Goal: Task Accomplishment & Management: Complete application form

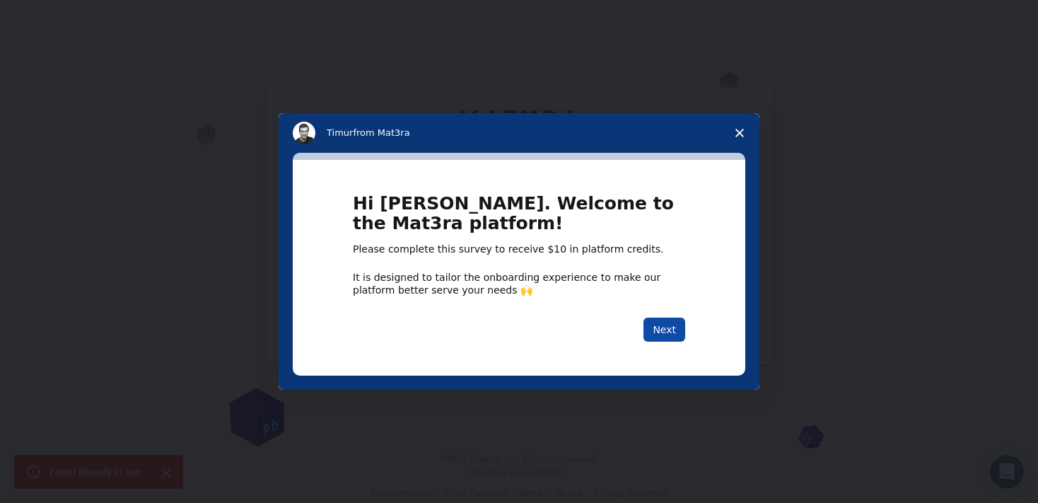
click at [672, 333] on button "Next" at bounding box center [665, 330] width 42 height 24
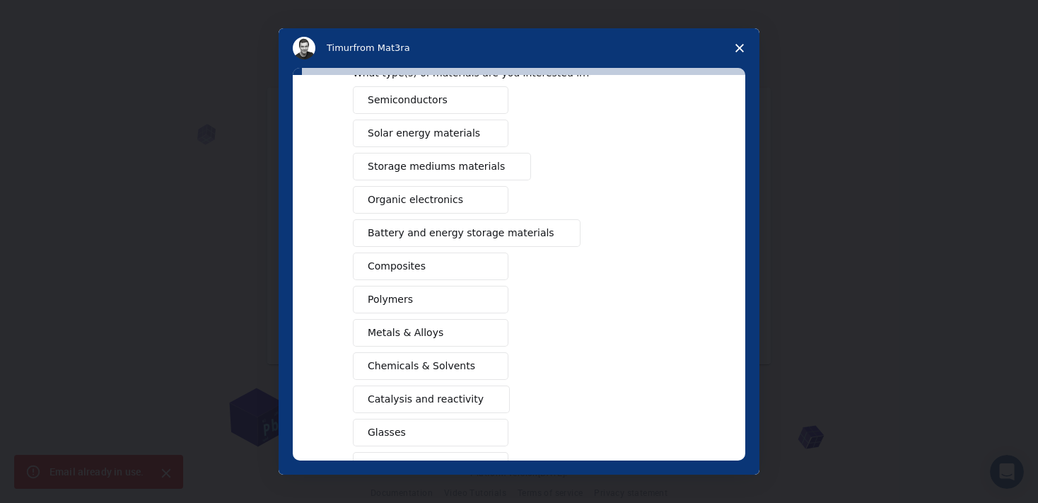
scroll to position [156, 0]
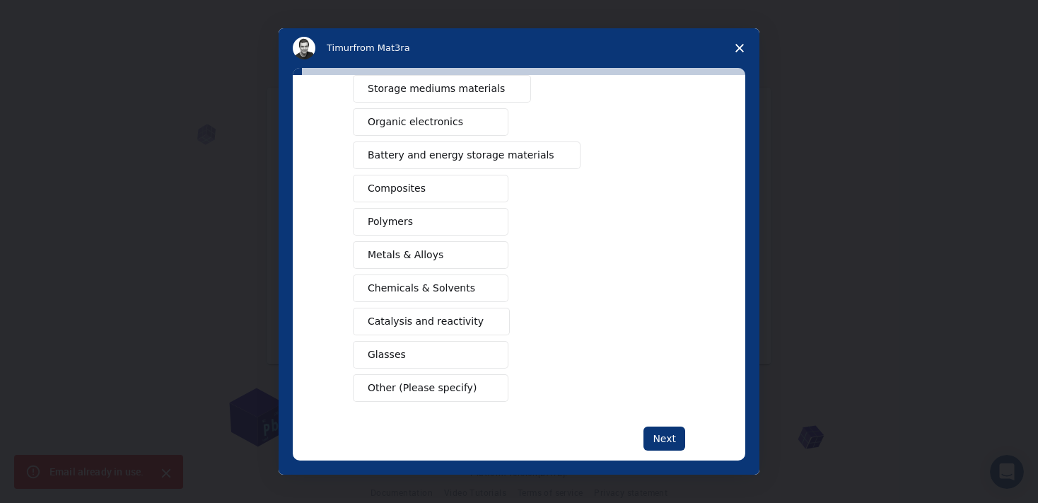
click at [465, 321] on button "Catalysis and reactivity" at bounding box center [431, 322] width 157 height 28
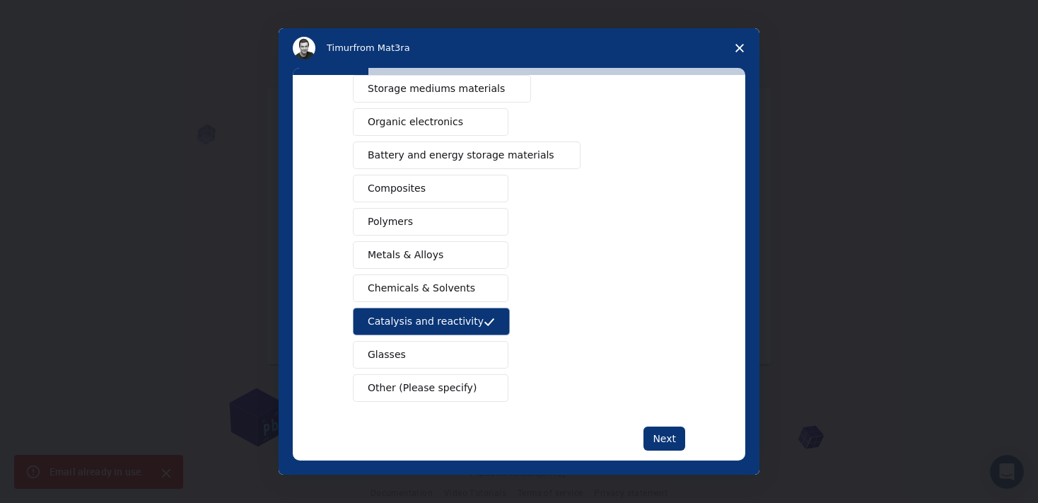
click at [458, 291] on button "Chemicals & Solvents" at bounding box center [431, 288] width 156 height 28
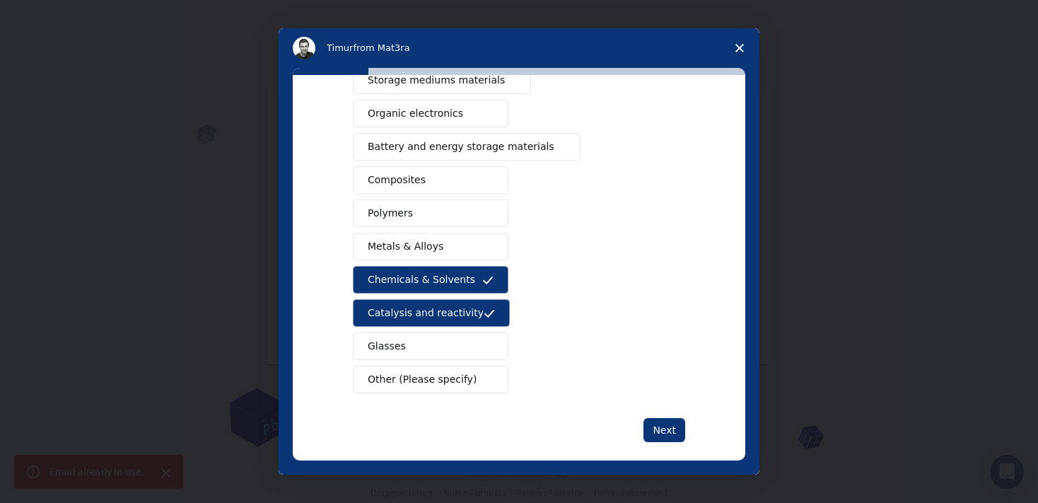
scroll to position [176, 0]
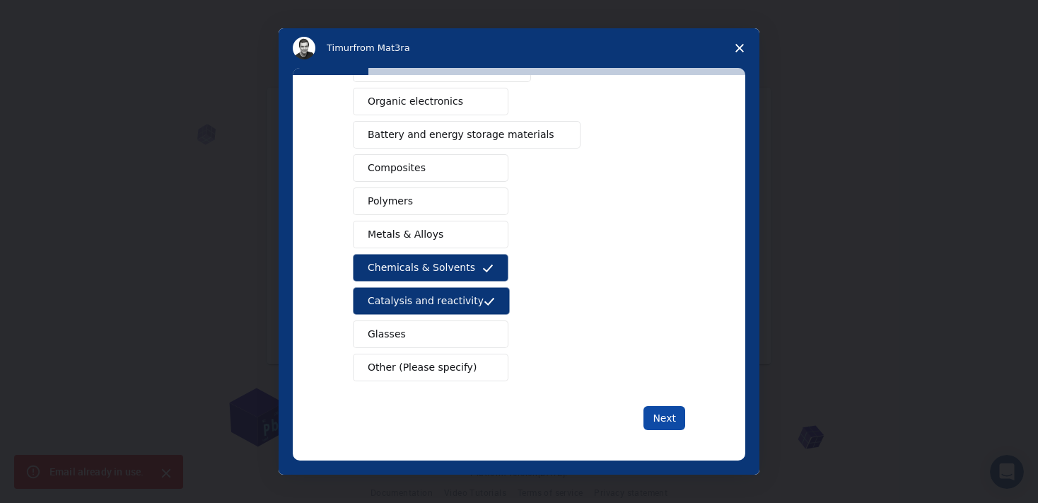
click at [653, 412] on button "Next" at bounding box center [665, 418] width 42 height 24
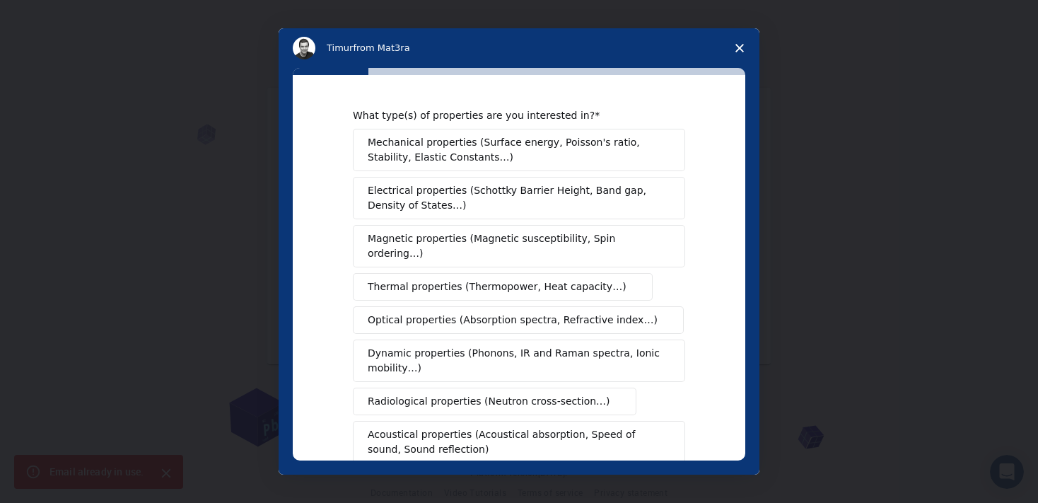
click at [491, 279] on span "Thermal properties (Thermopower, Heat capacity…)" at bounding box center [497, 286] width 259 height 15
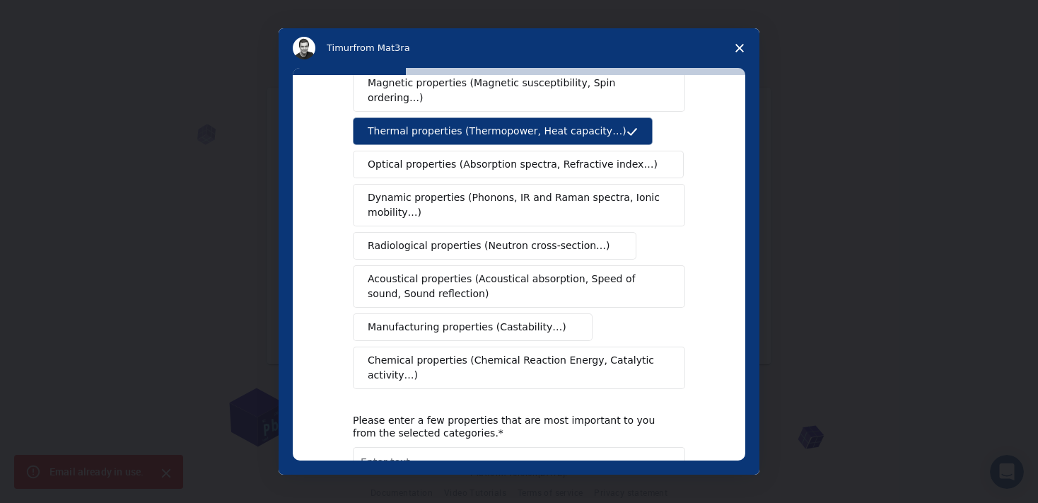
scroll to position [156, 0]
click at [509, 197] on span "Dynamic properties (Phonons, IR and Raman spectra, Ionic mobility…)" at bounding box center [515, 205] width 294 height 30
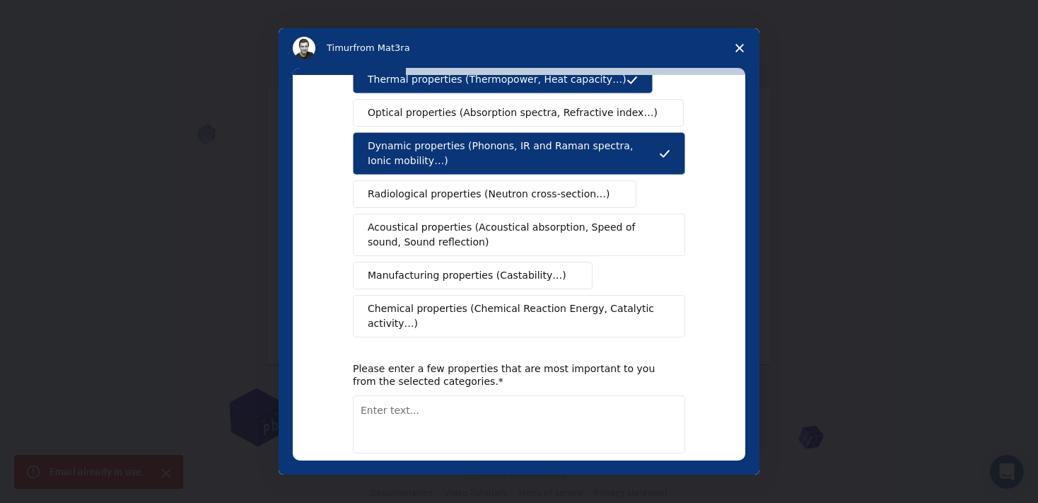
scroll to position [234, 0]
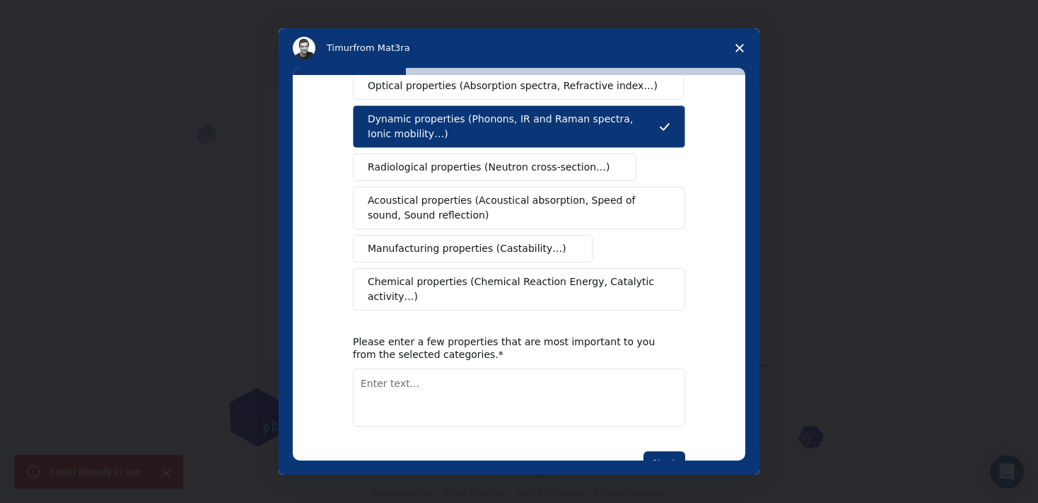
click at [518, 274] on span "Chemical properties (Chemical Reaction Energy, Catalytic activity…)" at bounding box center [514, 289] width 293 height 30
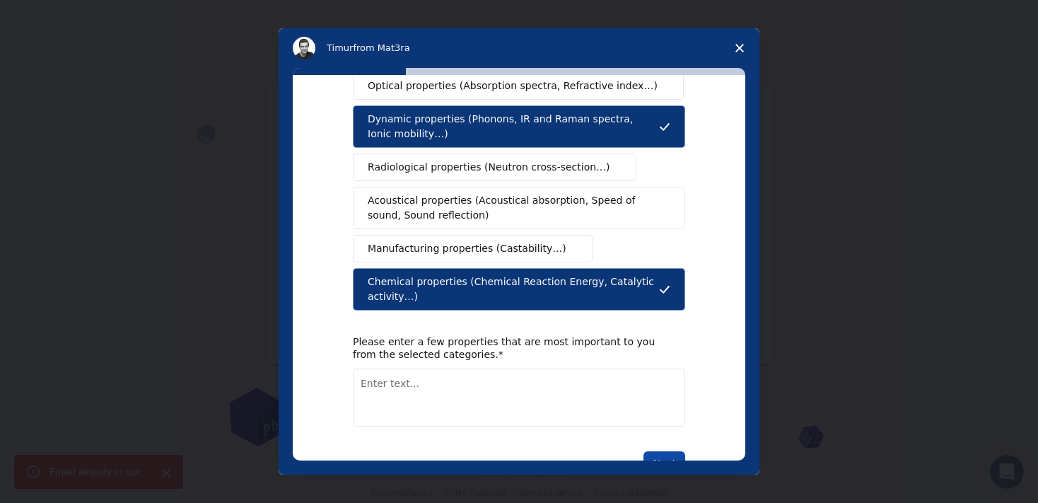
click at [656, 451] on button "Next" at bounding box center [665, 463] width 42 height 24
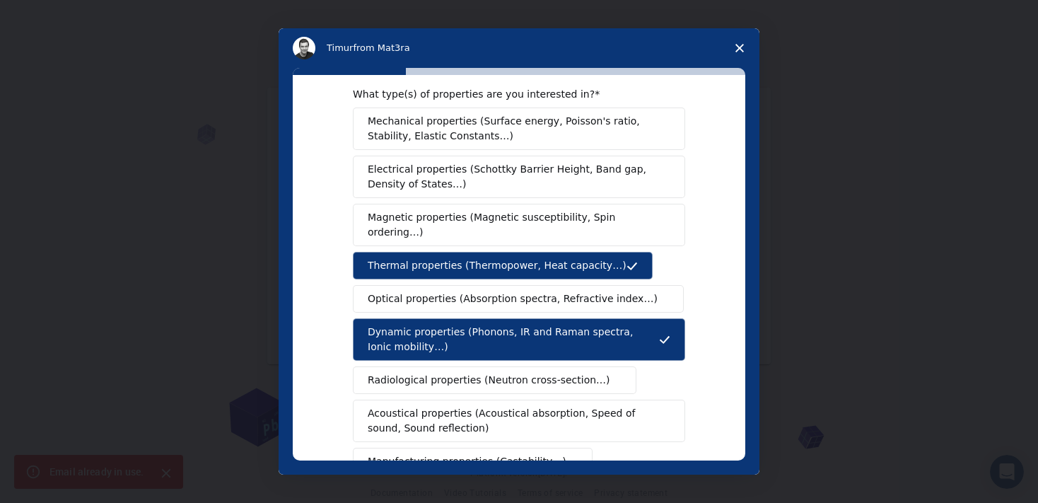
scroll to position [0, 0]
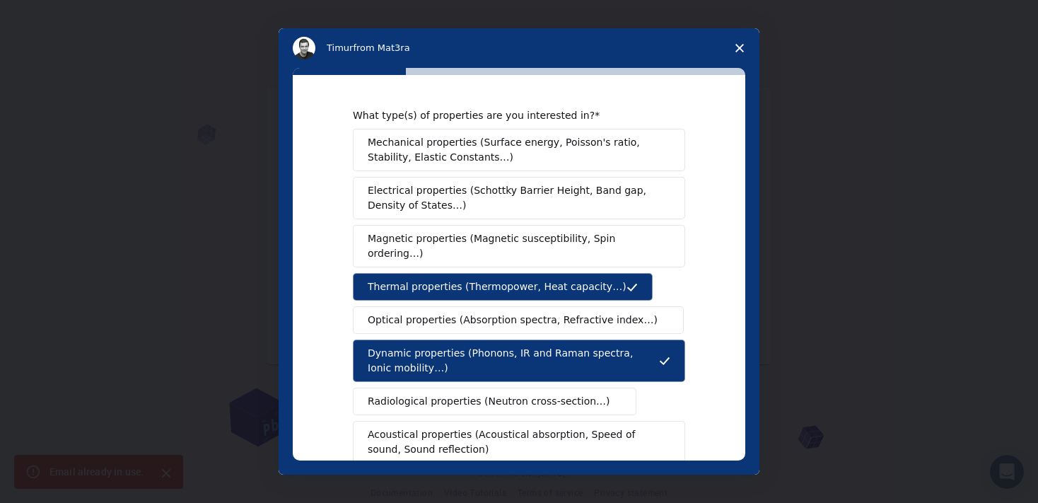
click at [734, 46] on span "Close survey" at bounding box center [740, 48] width 40 height 40
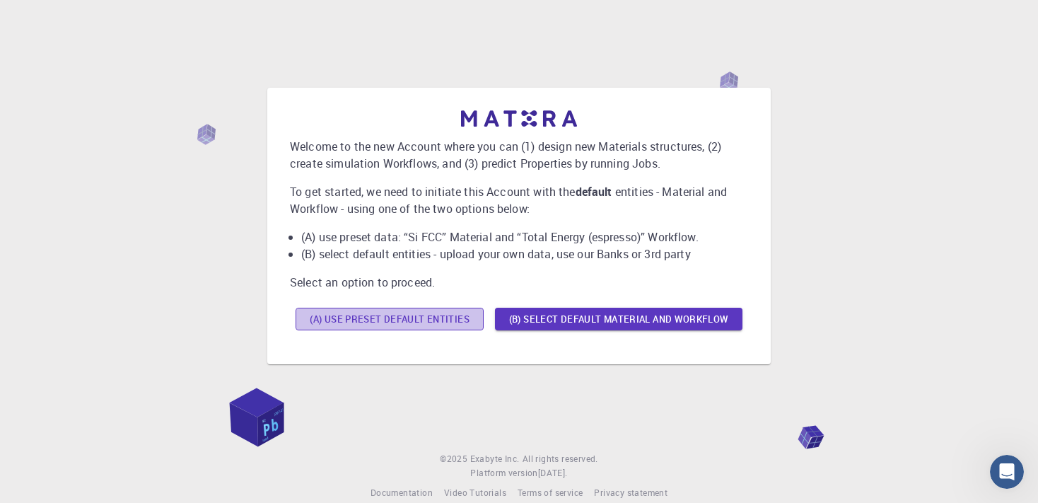
click at [448, 320] on button "(A) Use preset default entities" at bounding box center [390, 319] width 188 height 23
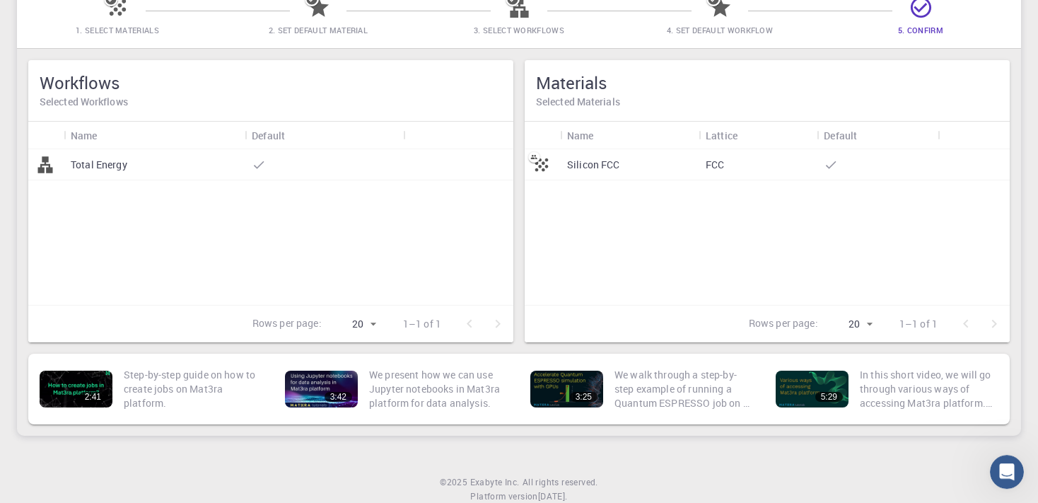
scroll to position [149, 0]
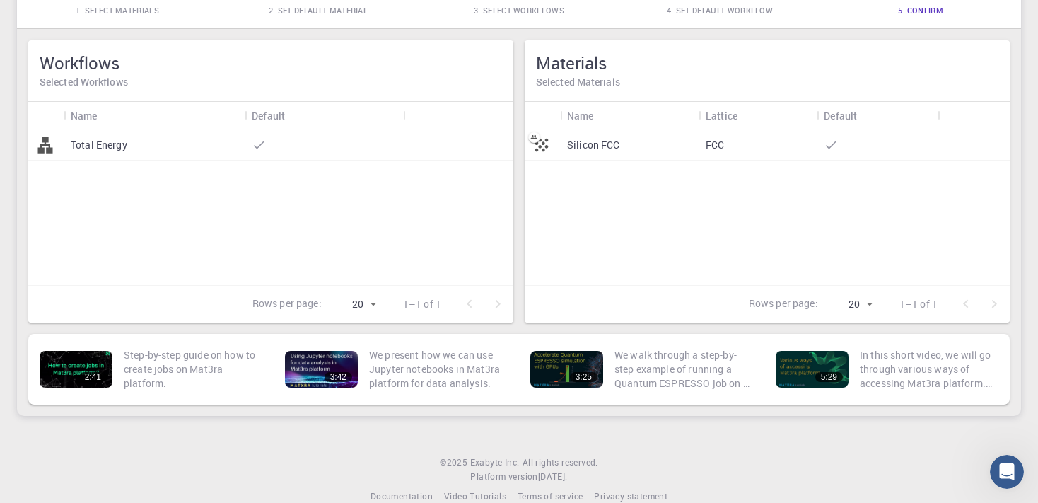
click at [616, 140] on p "Silicon FCC" at bounding box center [593, 145] width 53 height 14
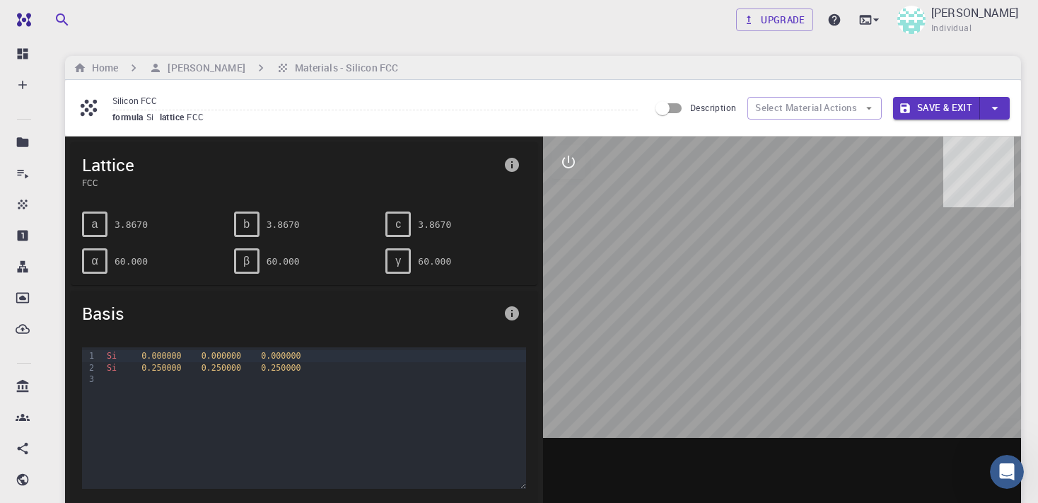
drag, startPoint x: 786, startPoint y: 301, endPoint x: 833, endPoint y: 347, distance: 65.5
click at [765, 309] on div at bounding box center [782, 357] width 478 height 440
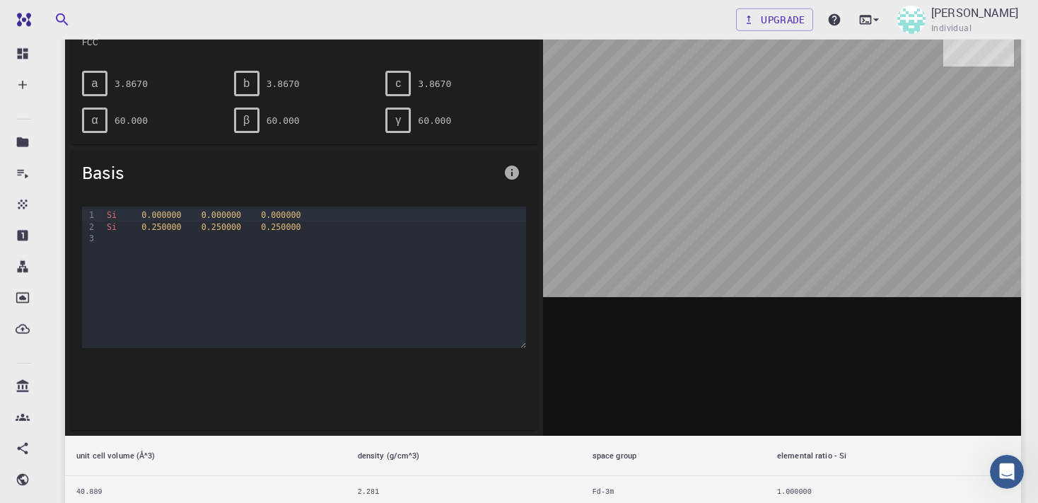
scroll to position [149, 0]
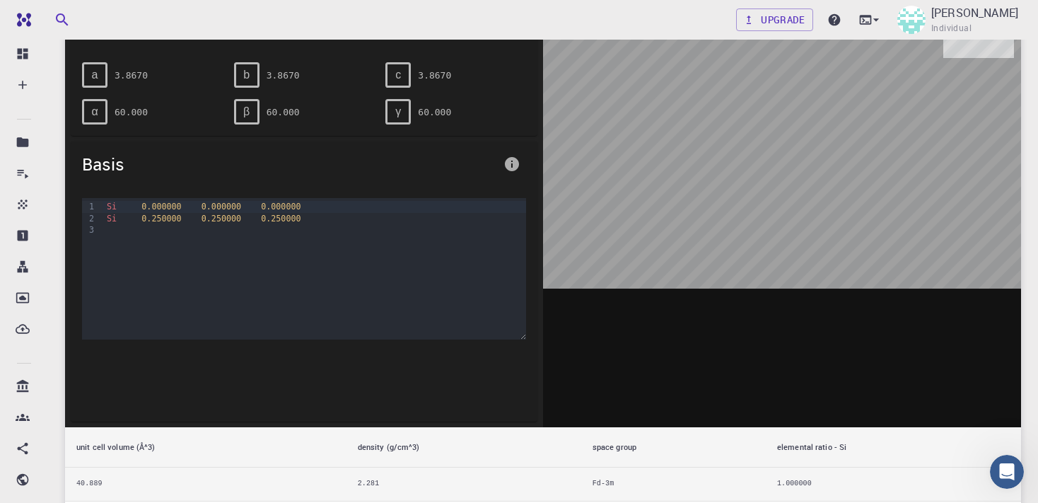
drag, startPoint x: 857, startPoint y: 260, endPoint x: 828, endPoint y: 284, distance: 38.2
click at [828, 284] on div at bounding box center [782, 207] width 478 height 440
drag, startPoint x: 831, startPoint y: 264, endPoint x: 782, endPoint y: 273, distance: 49.7
click at [782, 273] on div at bounding box center [782, 207] width 478 height 440
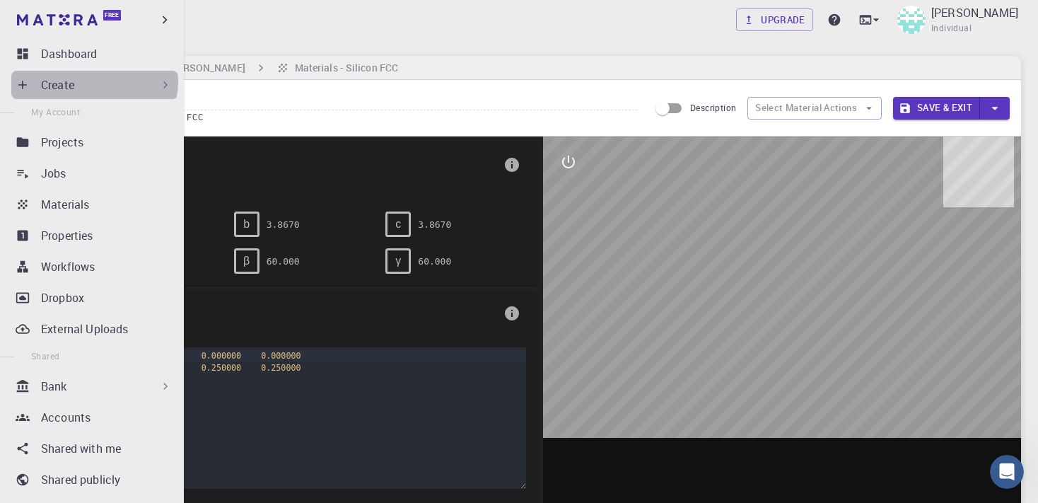
click at [93, 81] on div "Create" at bounding box center [107, 84] width 132 height 17
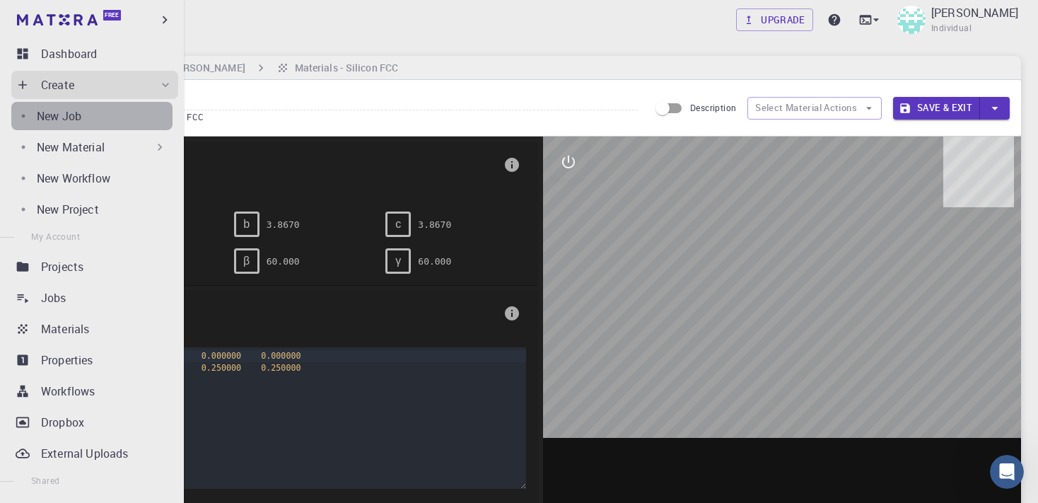
click at [93, 114] on div "New Job" at bounding box center [105, 116] width 136 height 17
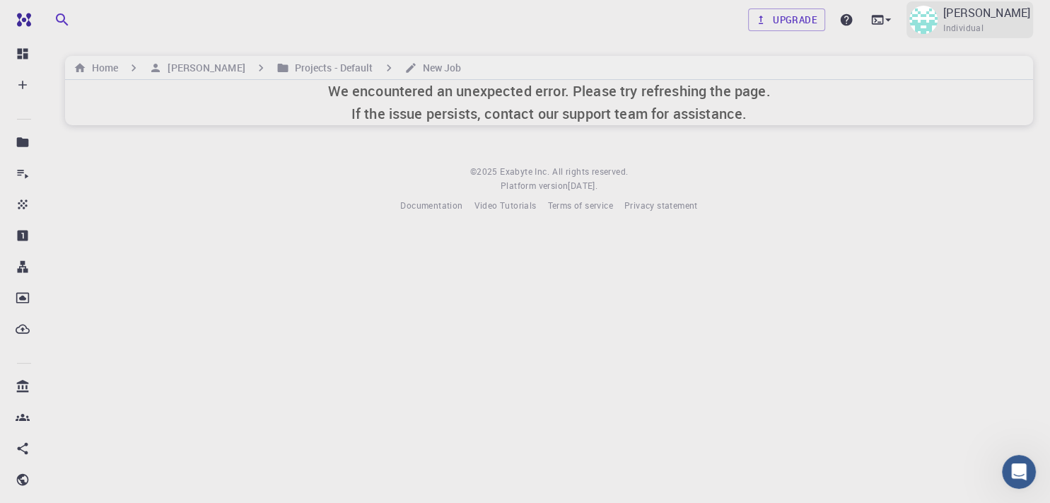
click at [984, 28] on span "Individual" at bounding box center [964, 28] width 40 height 14
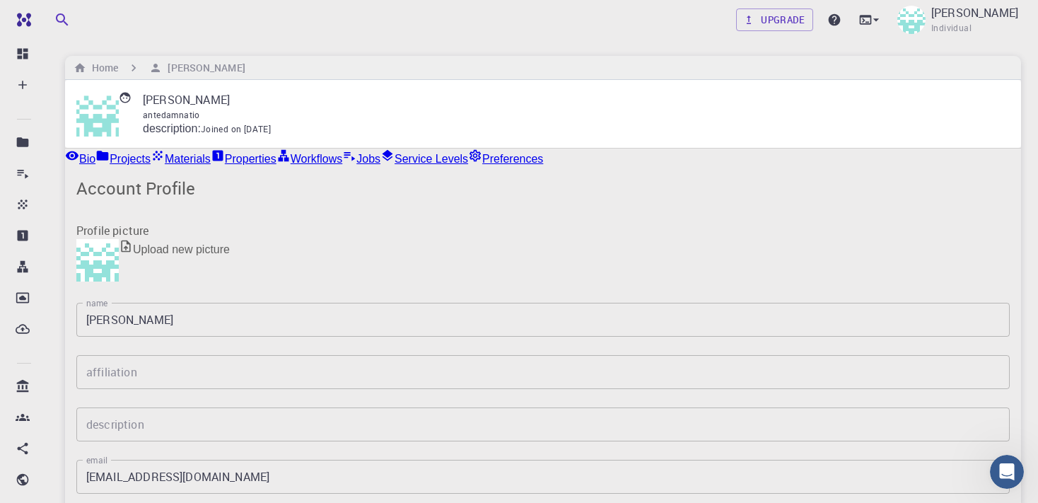
click at [95, 166] on link "Bio" at bounding box center [80, 157] width 30 height 17
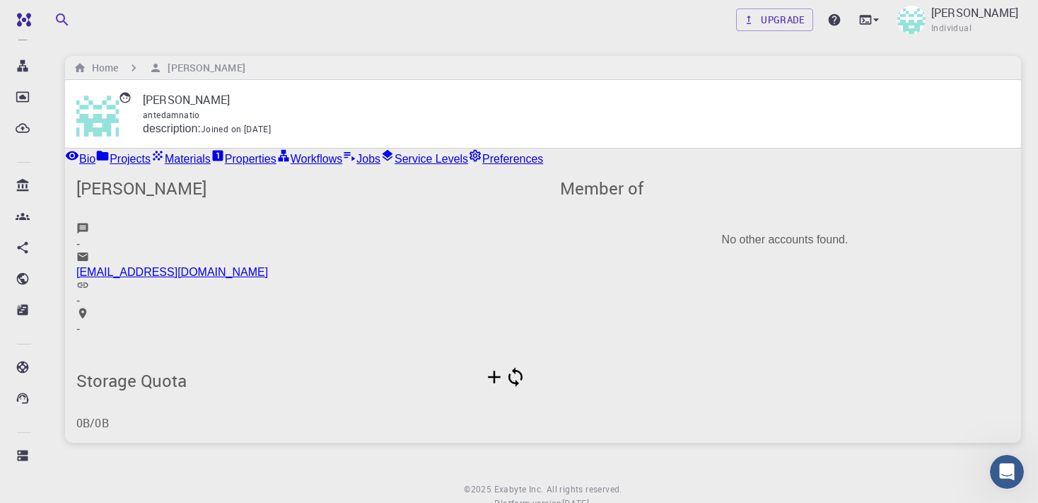
scroll to position [201, 0]
